Goal: Information Seeking & Learning: Learn about a topic

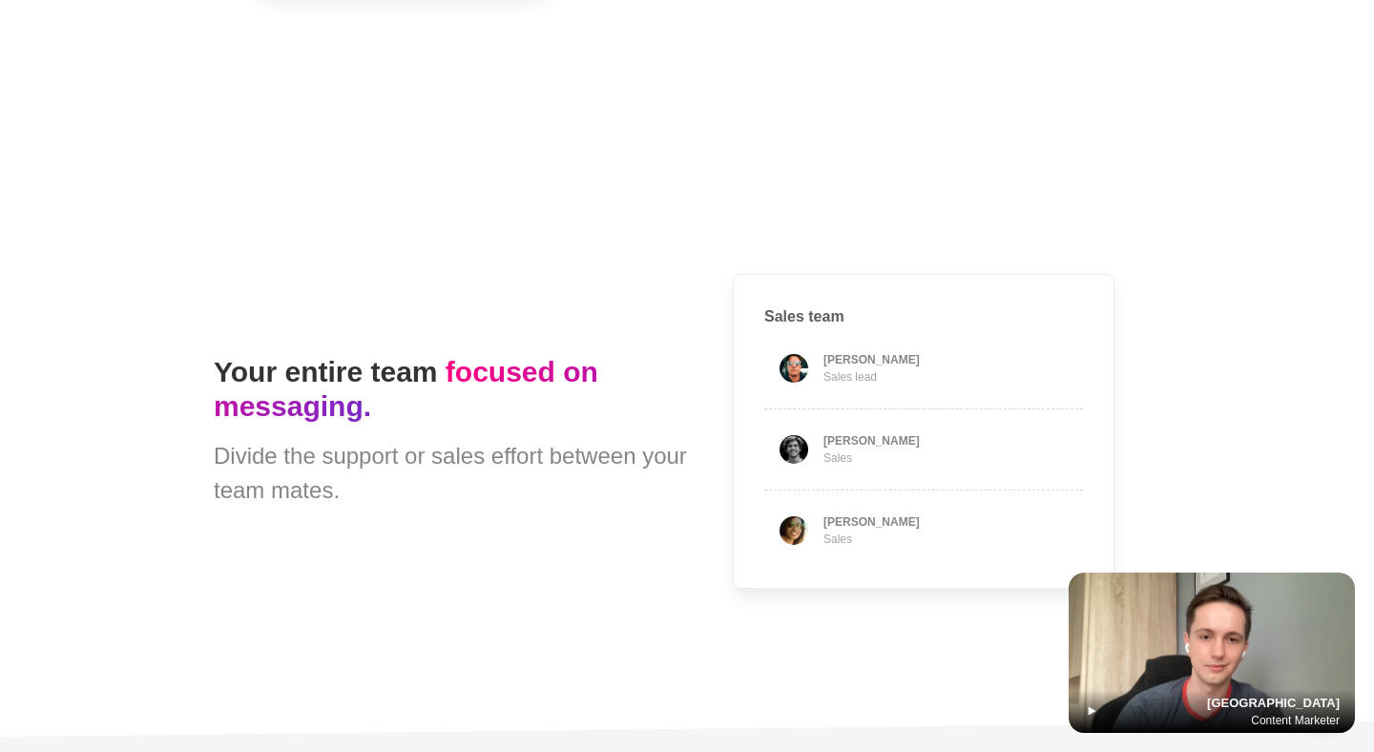
type textarea "*"
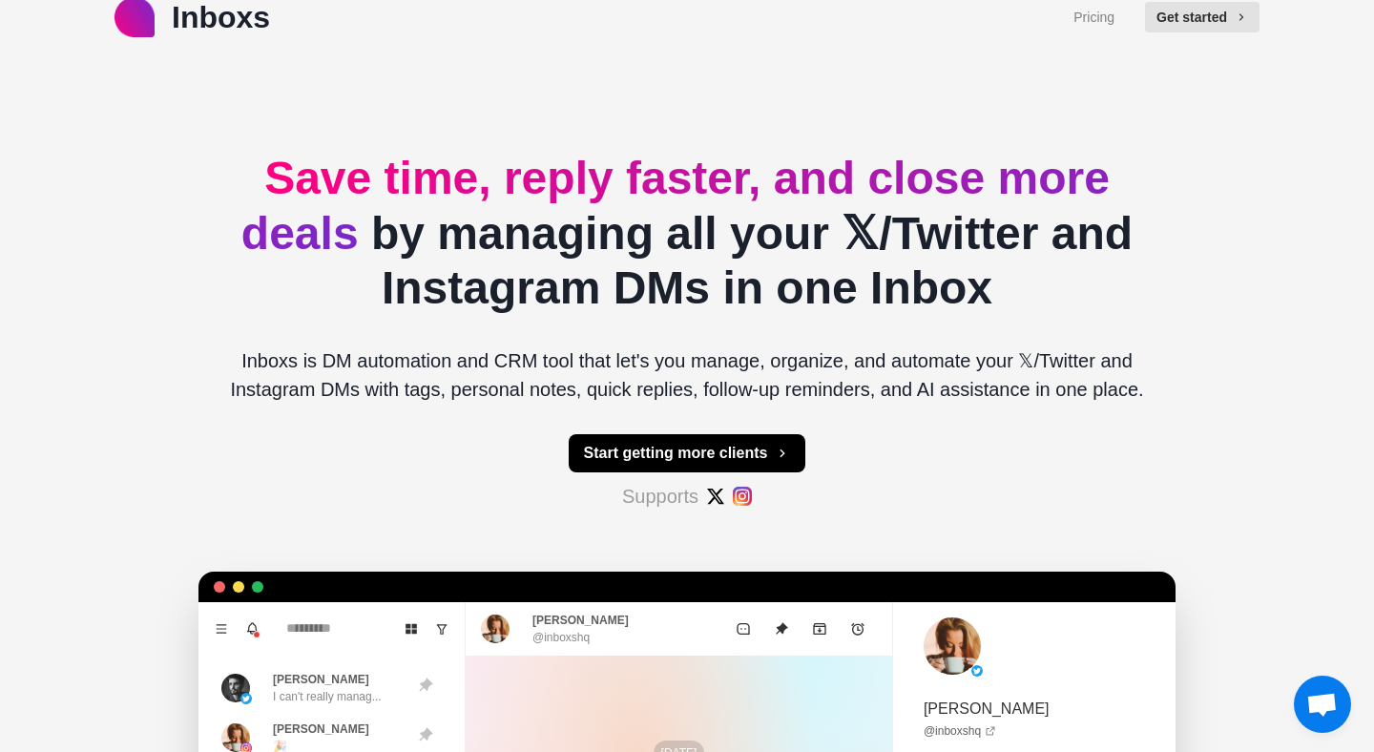
scroll to position [20, 0]
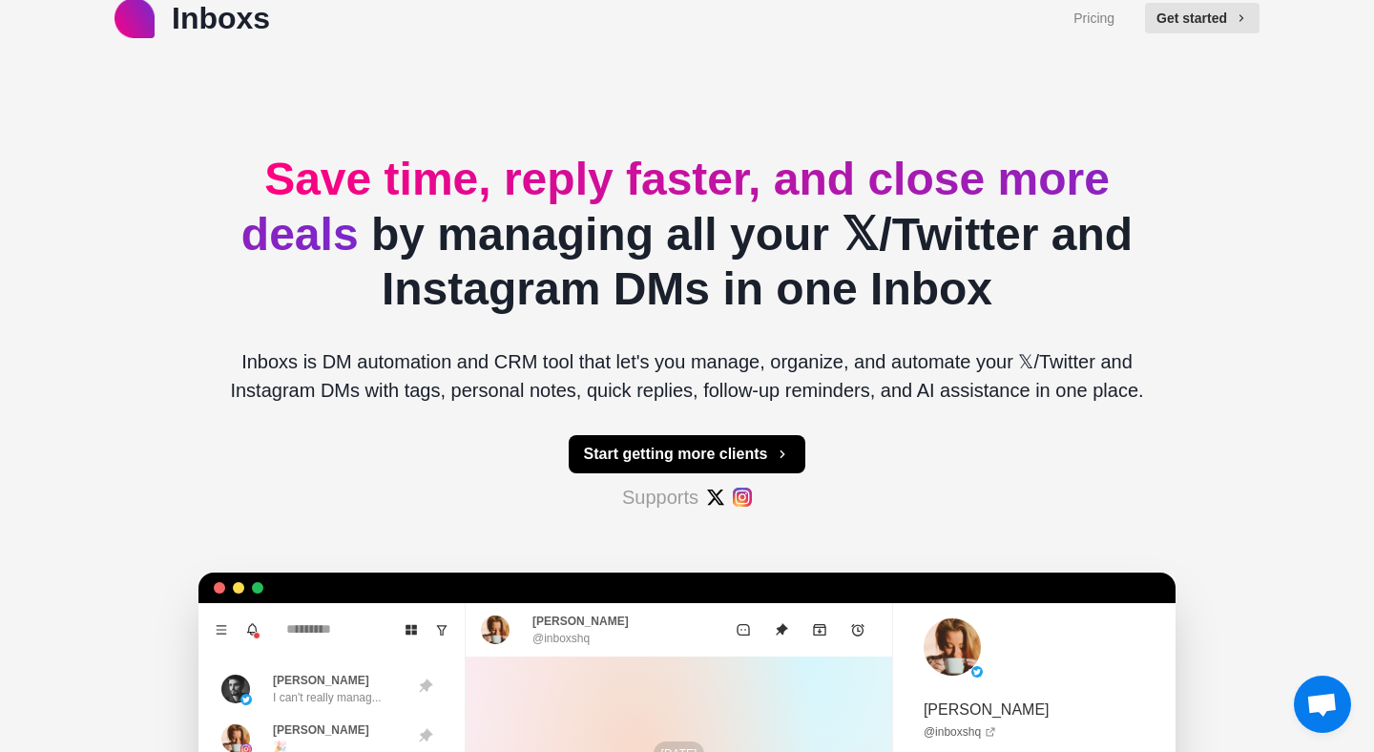
click at [401, 374] on p "Inboxs is DM automation and CRM tool that let's you manage, organize, and autom…" at bounding box center [687, 375] width 947 height 57
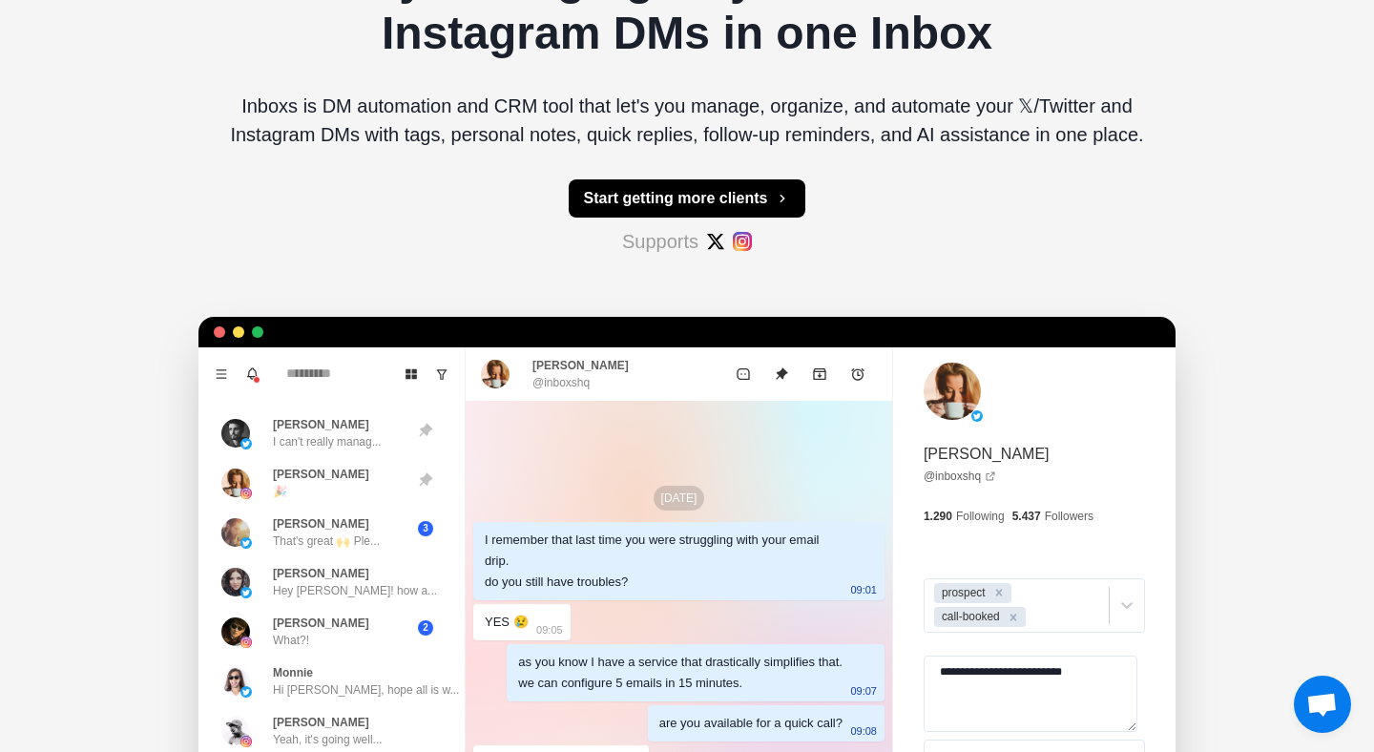
scroll to position [0, 0]
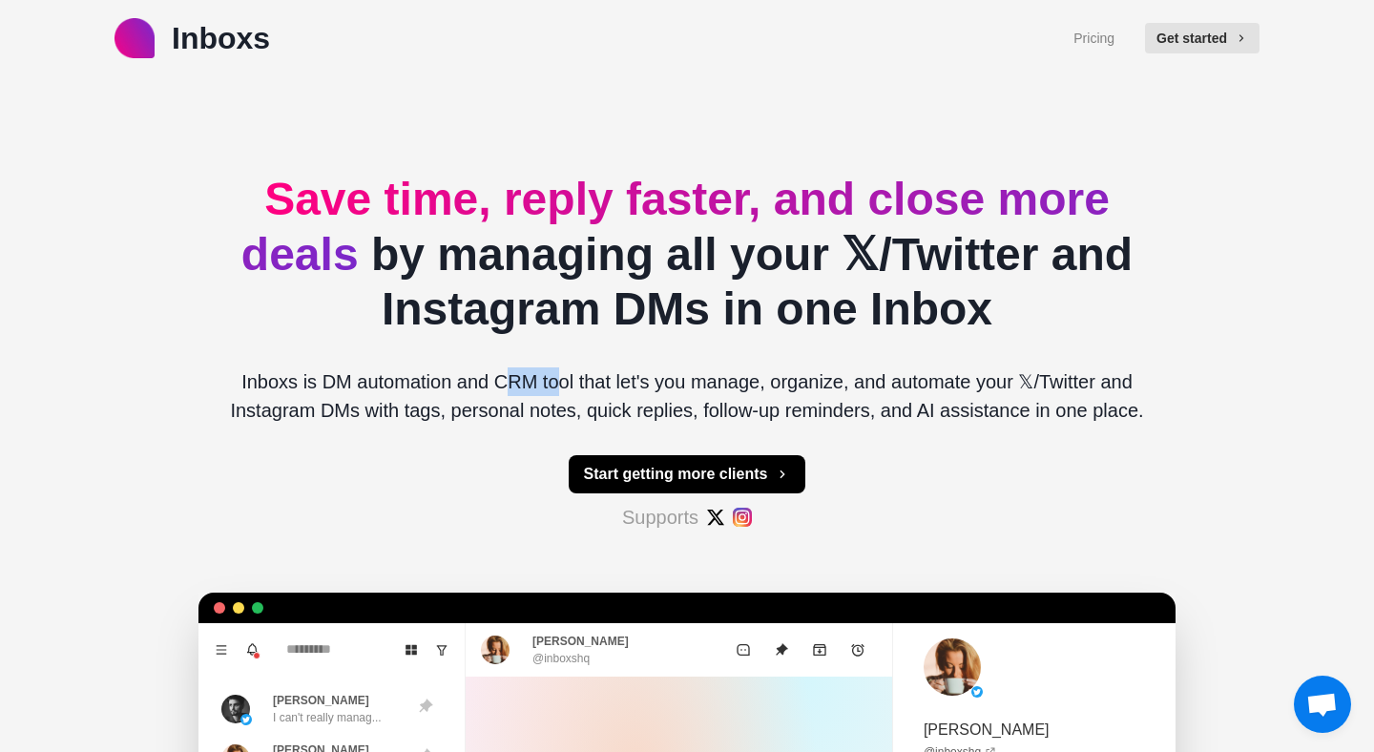
drag, startPoint x: 512, startPoint y: 389, endPoint x: 569, endPoint y: 404, distance: 59.0
click at [556, 390] on p "Inboxs is DM automation and CRM tool that let's you manage, organize, and autom…" at bounding box center [687, 395] width 947 height 57
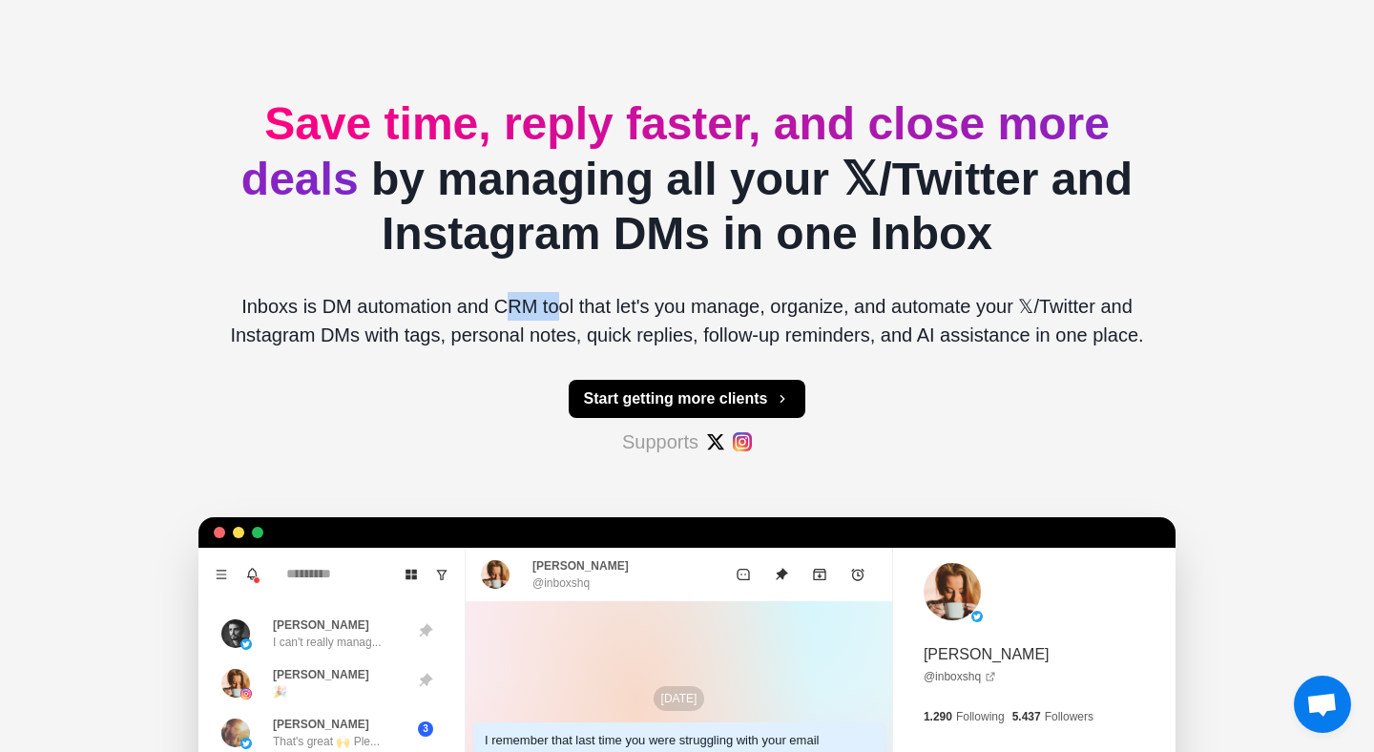
scroll to position [92, 0]
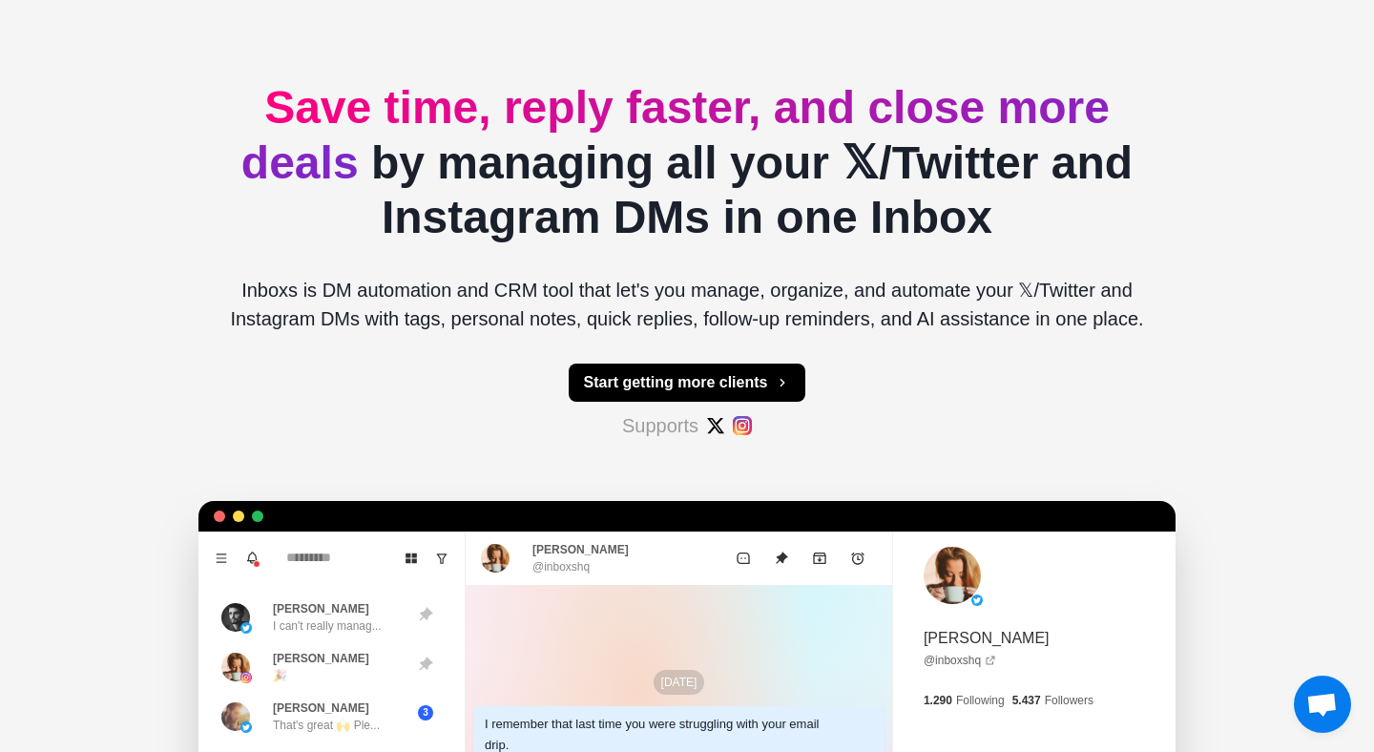
click at [700, 285] on p "Inboxs is DM automation and CRM tool that let's you manage, organize, and autom…" at bounding box center [687, 304] width 947 height 57
drag, startPoint x: 497, startPoint y: 293, endPoint x: 634, endPoint y: 303, distance: 136.8
click at [626, 295] on p "Inboxs is DM automation and CRM tool that let's you manage, organize, and autom…" at bounding box center [687, 304] width 947 height 57
click at [883, 346] on div "Save time, reply faster, and close more deals by managing all your 𝕏/Twitter an…" at bounding box center [687, 545] width 947 height 1121
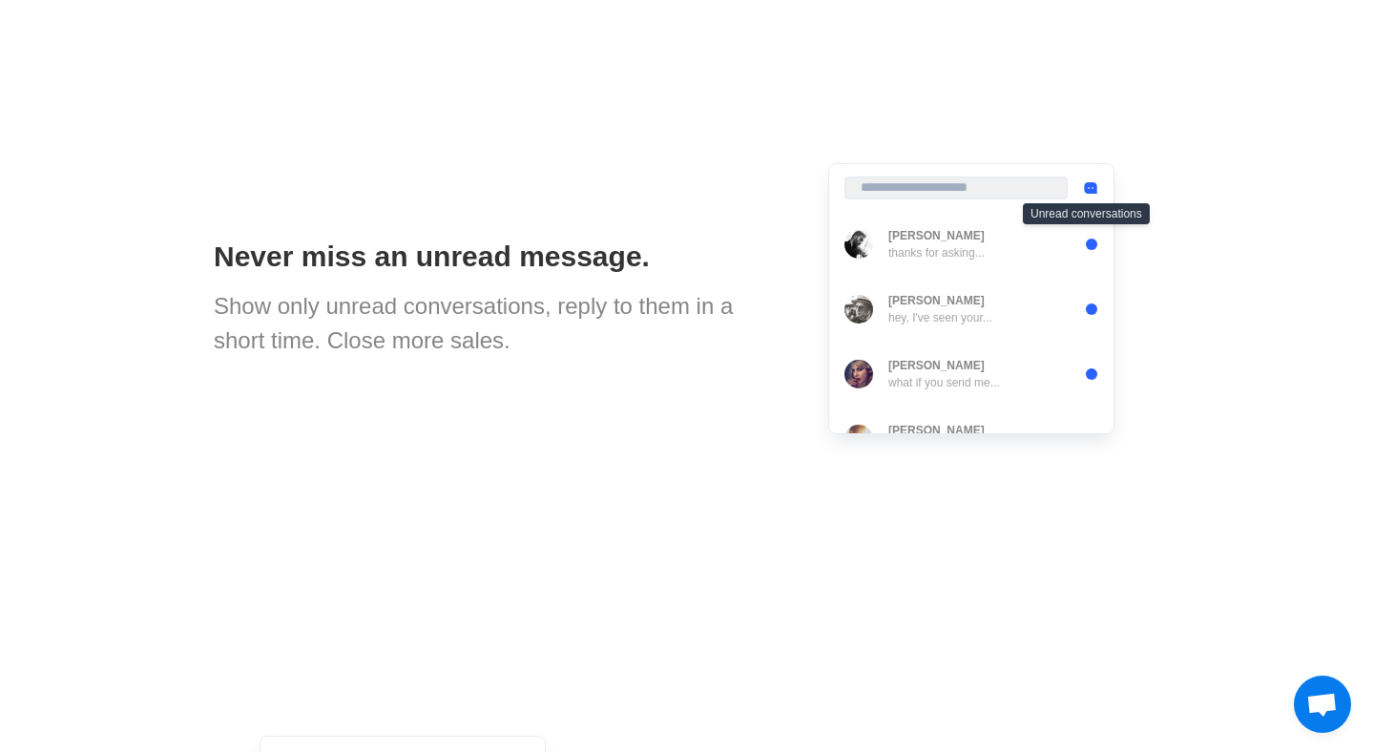
scroll to position [1765, 0]
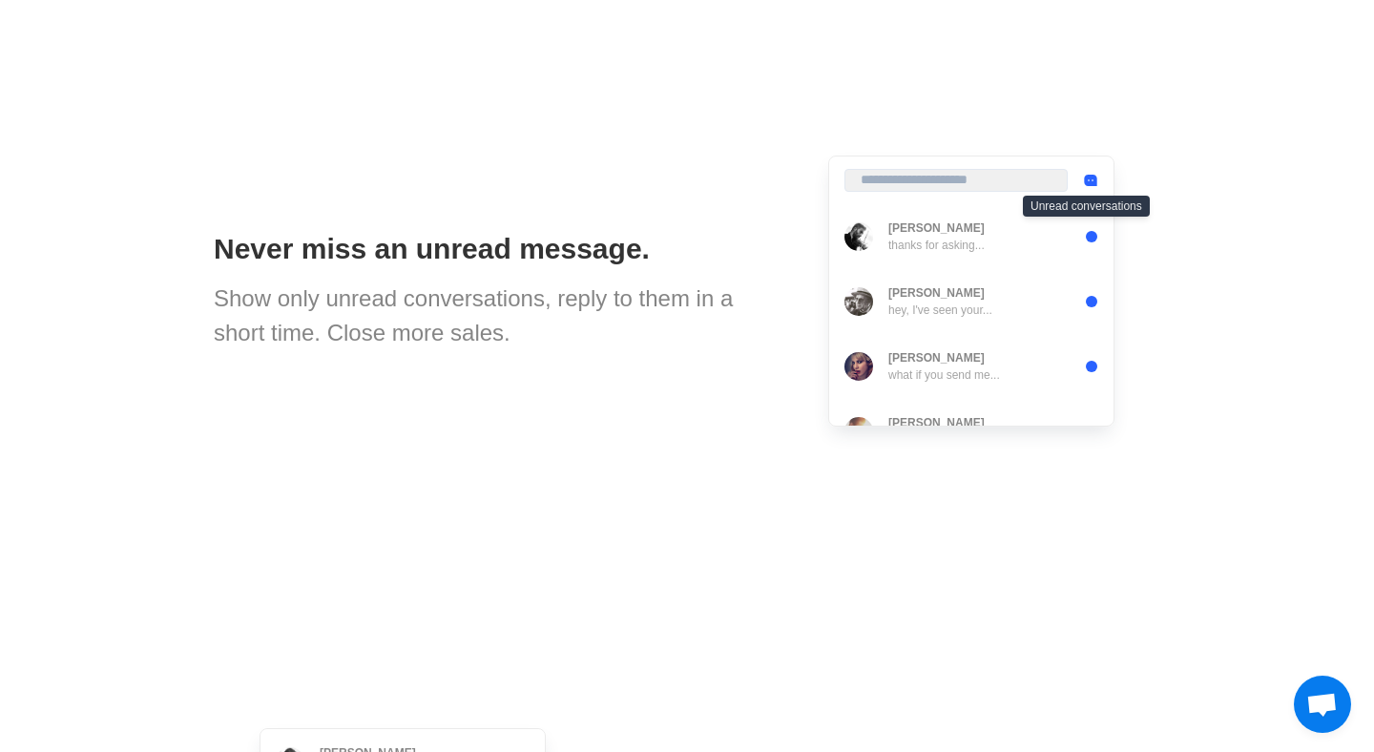
click at [687, 449] on div "Never miss an unread message. Show only unread conversations, reply to them in …" at bounding box center [687, 291] width 947 height 573
